Goal: Task Accomplishment & Management: Use online tool/utility

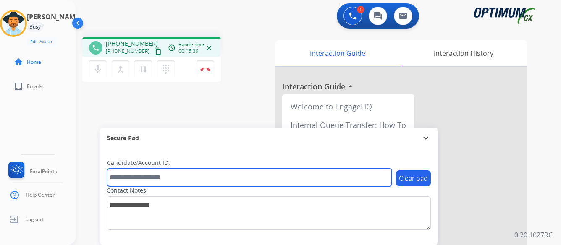
paste input "*******"
type input "*******"
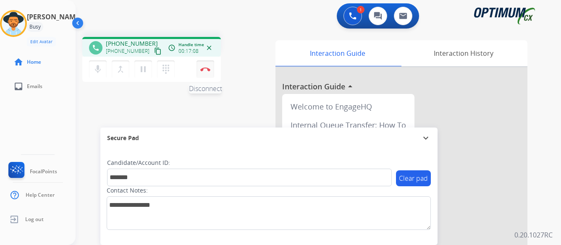
click at [206, 68] on img at bounding box center [205, 69] width 10 height 4
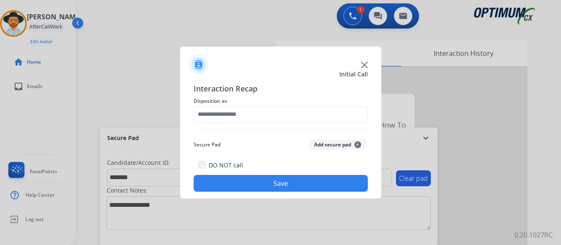
click at [364, 63] on img at bounding box center [364, 65] width 7 height 7
